Goal: Check status

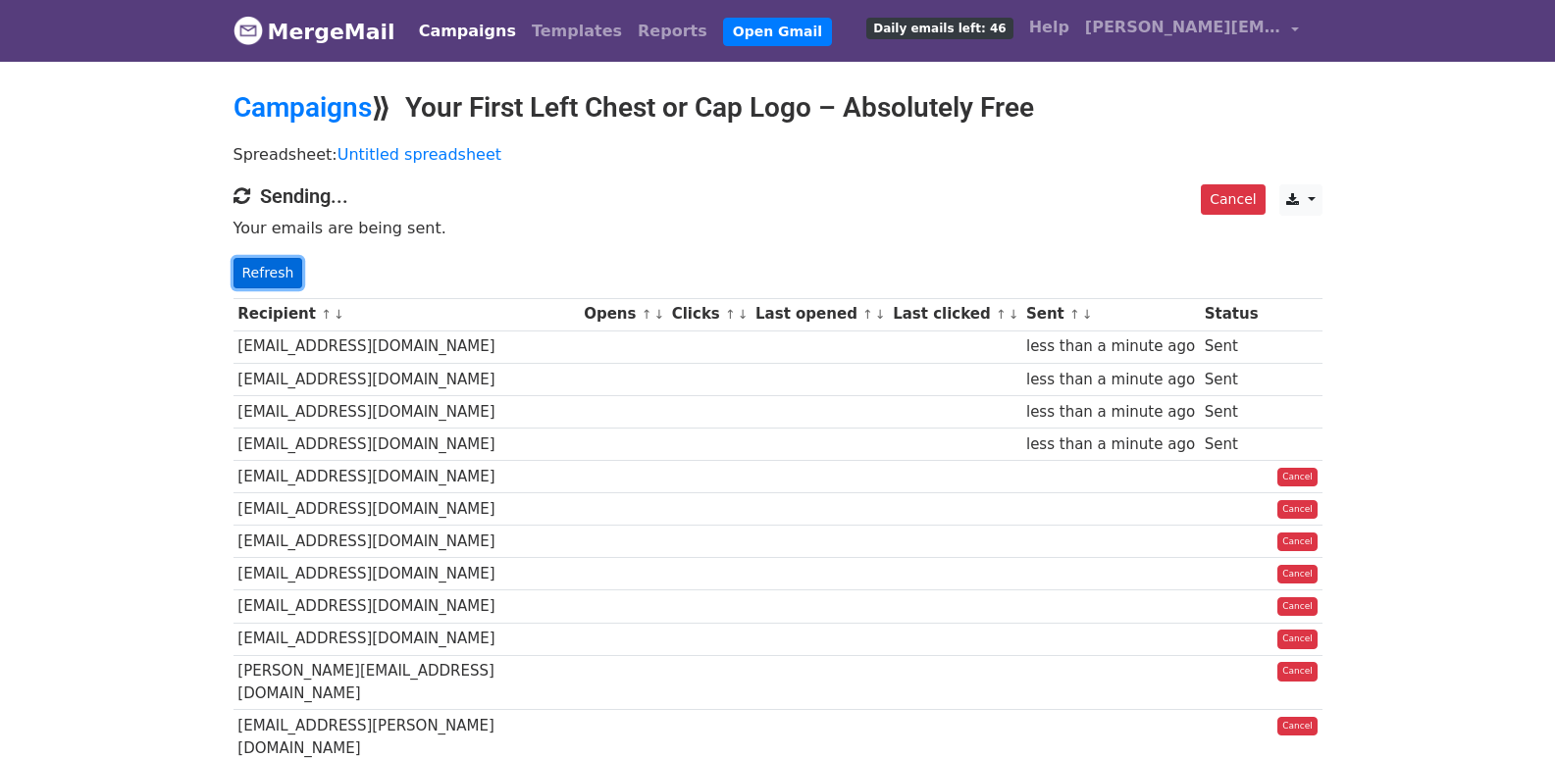
click at [270, 265] on link "Refresh" at bounding box center [269, 273] width 70 height 30
click at [271, 278] on link "Refresh" at bounding box center [269, 273] width 70 height 30
